Goal: Task Accomplishment & Management: Use online tool/utility

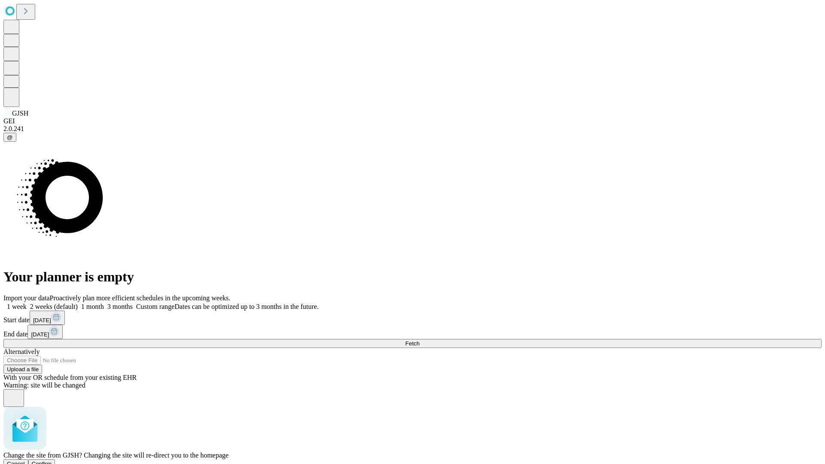
click at [52, 461] on span "Confirm" at bounding box center [42, 464] width 20 height 6
click at [27, 303] on label "1 week" at bounding box center [14, 306] width 23 height 7
click at [420, 340] on span "Fetch" at bounding box center [412, 343] width 14 height 6
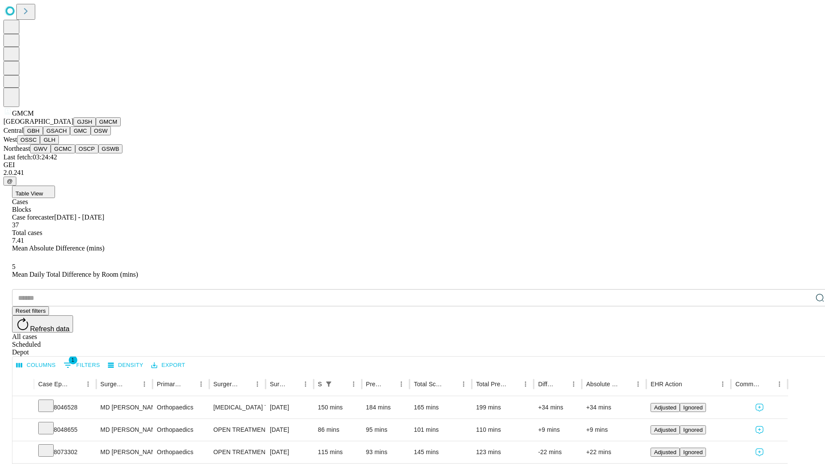
click at [43, 135] on button "GBH" at bounding box center [33, 130] width 19 height 9
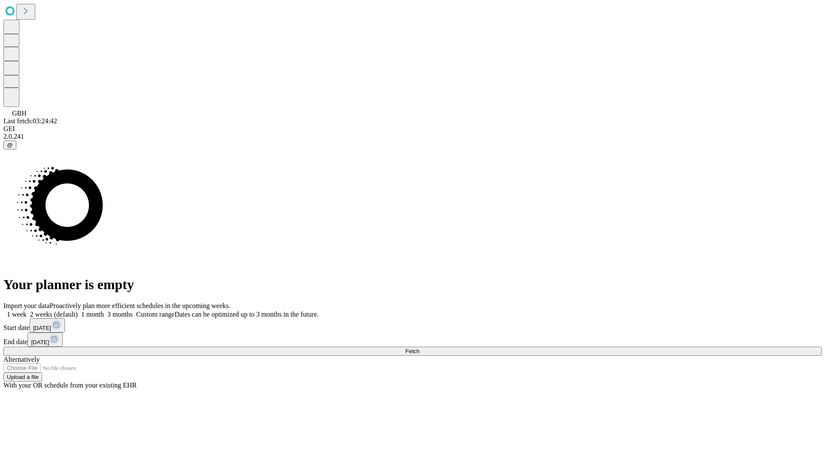
click at [27, 311] on label "1 week" at bounding box center [14, 314] width 23 height 7
click at [420, 348] on span "Fetch" at bounding box center [412, 351] width 14 height 6
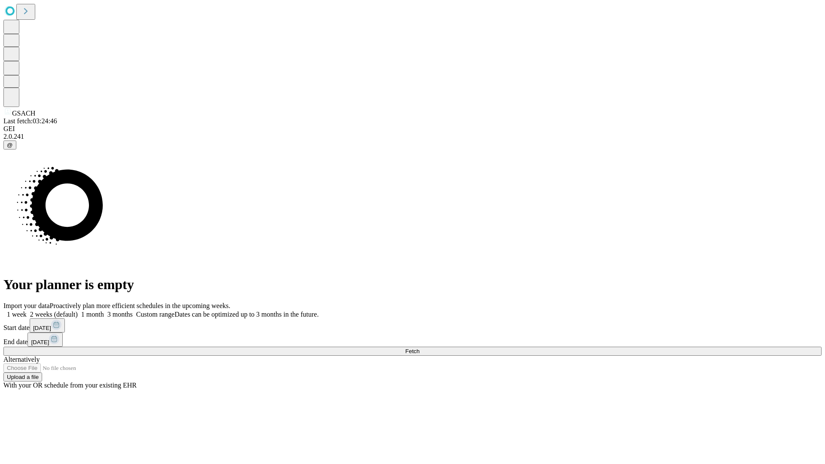
click at [420, 348] on span "Fetch" at bounding box center [412, 351] width 14 height 6
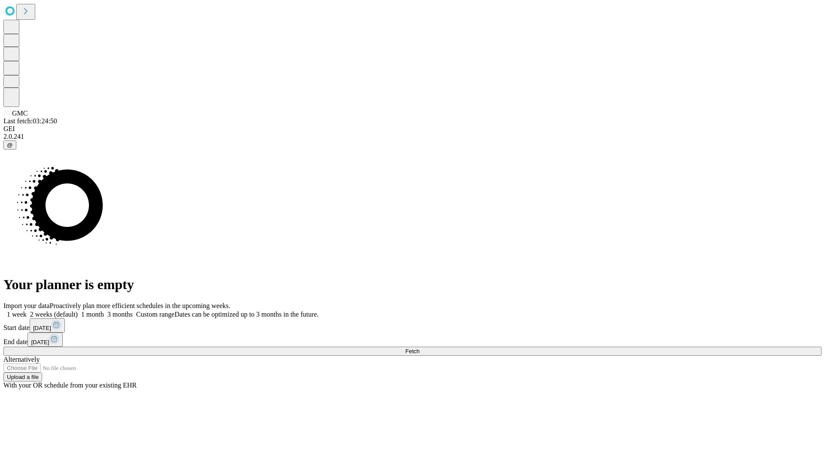
click at [27, 311] on label "1 week" at bounding box center [14, 314] width 23 height 7
click at [420, 348] on span "Fetch" at bounding box center [412, 351] width 14 height 6
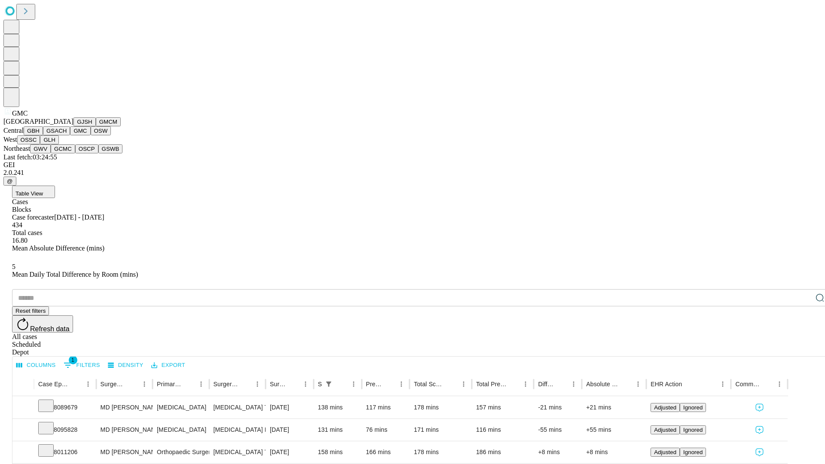
click at [91, 135] on button "OSW" at bounding box center [101, 130] width 21 height 9
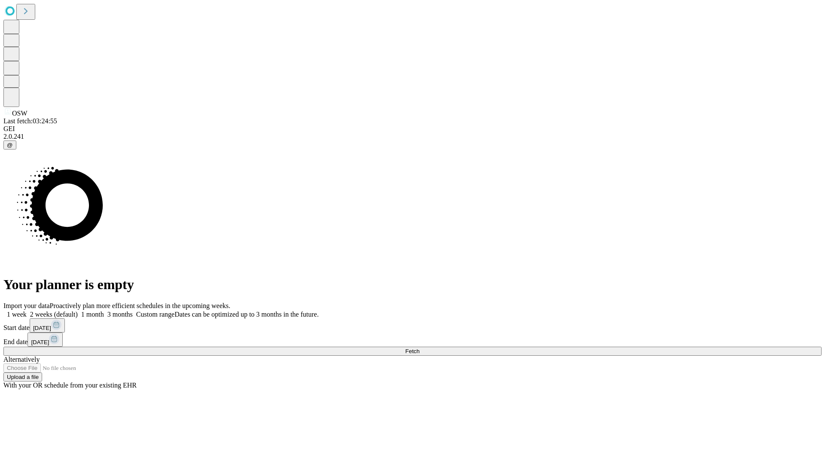
click at [27, 311] on label "1 week" at bounding box center [14, 314] width 23 height 7
click at [420, 348] on span "Fetch" at bounding box center [412, 351] width 14 height 6
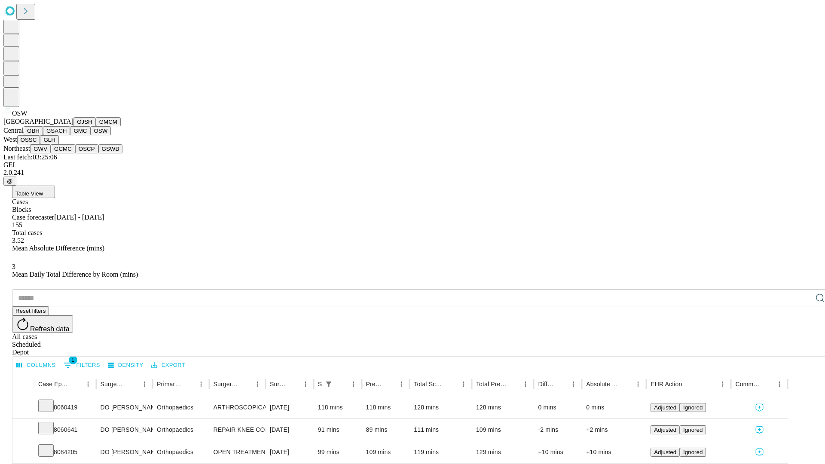
click at [40, 144] on button "OSSC" at bounding box center [28, 139] width 23 height 9
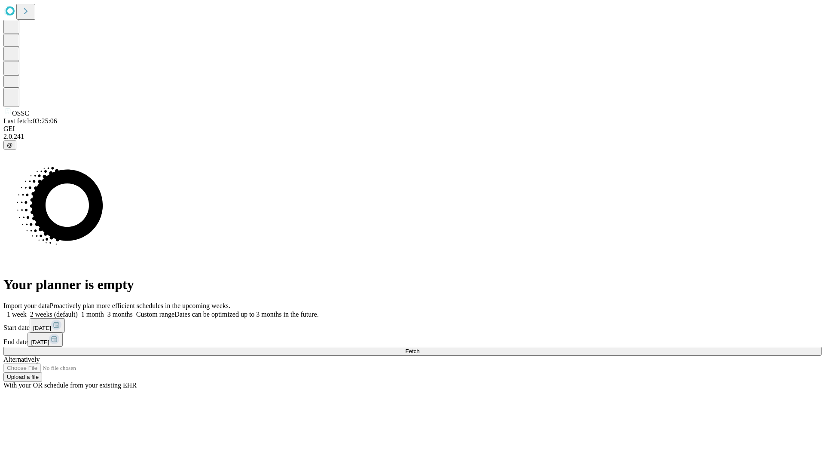
click at [27, 311] on label "1 week" at bounding box center [14, 314] width 23 height 7
click at [420, 348] on span "Fetch" at bounding box center [412, 351] width 14 height 6
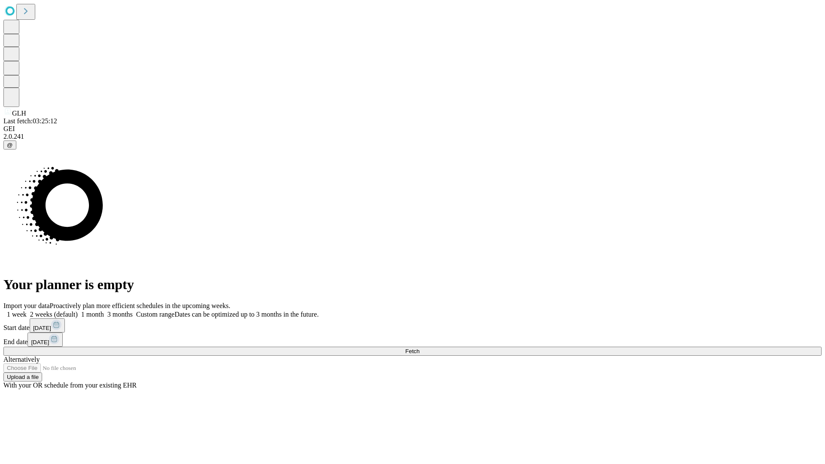
click at [27, 311] on label "1 week" at bounding box center [14, 314] width 23 height 7
click at [420, 348] on span "Fetch" at bounding box center [412, 351] width 14 height 6
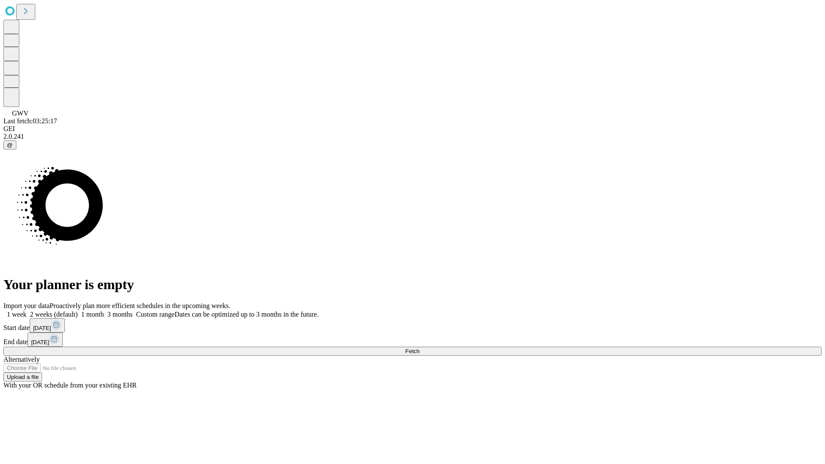
click at [420, 348] on span "Fetch" at bounding box center [412, 351] width 14 height 6
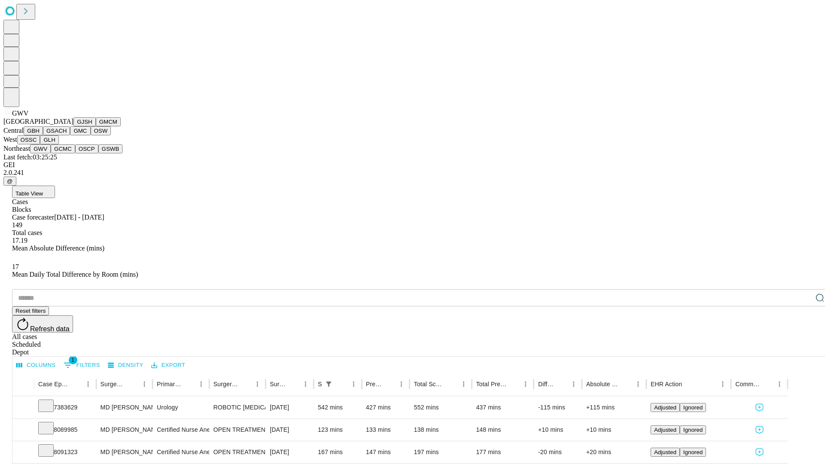
click at [67, 153] on button "GCMC" at bounding box center [63, 148] width 25 height 9
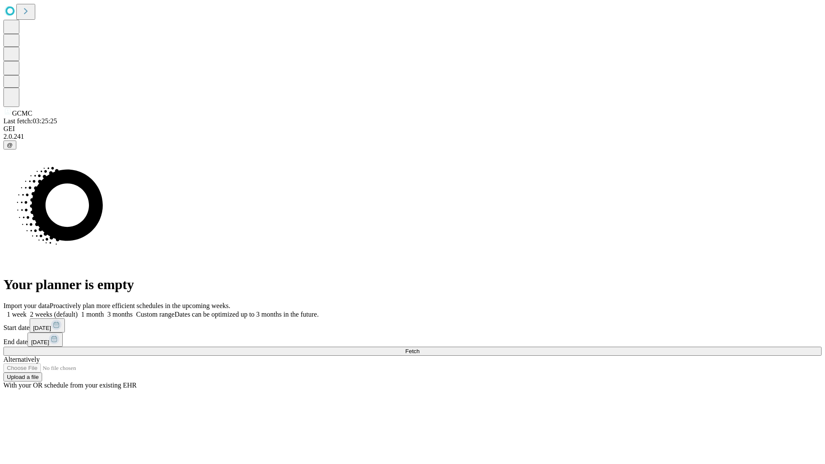
click at [27, 311] on label "1 week" at bounding box center [14, 314] width 23 height 7
click at [420, 348] on span "Fetch" at bounding box center [412, 351] width 14 height 6
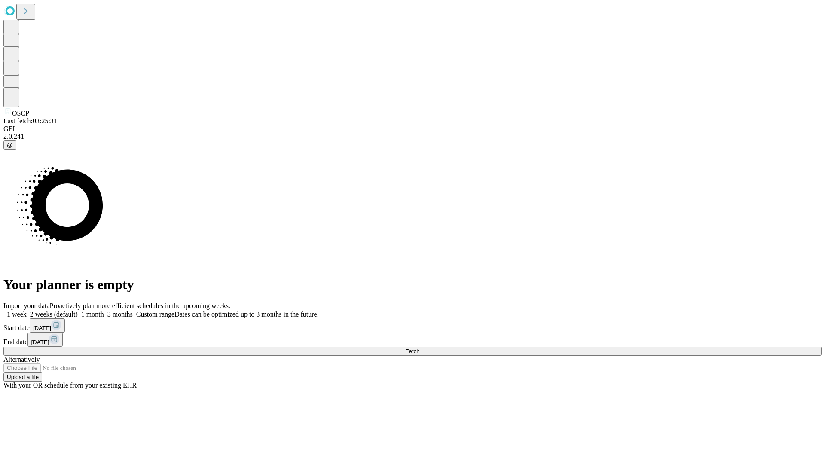
click at [27, 311] on label "1 week" at bounding box center [14, 314] width 23 height 7
click at [420, 348] on span "Fetch" at bounding box center [412, 351] width 14 height 6
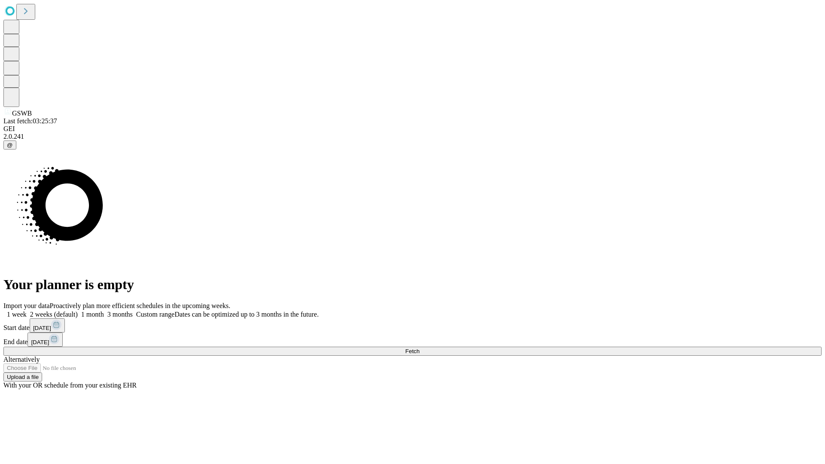
click at [27, 311] on label "1 week" at bounding box center [14, 314] width 23 height 7
click at [420, 348] on span "Fetch" at bounding box center [412, 351] width 14 height 6
